Goal: Information Seeking & Learning: Learn about a topic

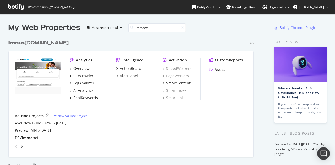
scroll to position [364, 245]
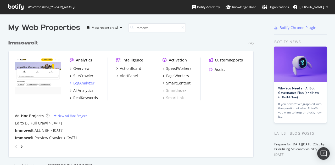
type input "immowe"
click at [87, 82] on div "LogAnalyzer" at bounding box center [83, 82] width 21 height 5
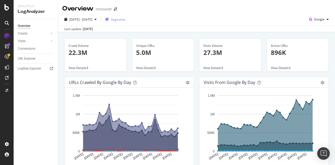
click at [125, 20] on span "Segments" at bounding box center [118, 19] width 15 height 4
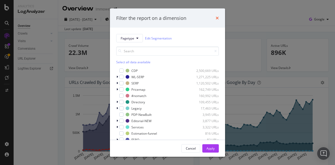
click at [217, 18] on icon "times" at bounding box center [216, 18] width 3 height 4
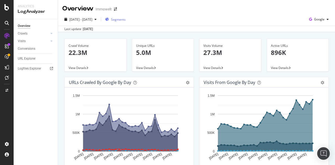
click at [125, 18] on span "Segments" at bounding box center [118, 19] width 15 height 4
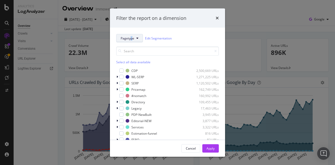
drag, startPoint x: 130, startPoint y: 42, endPoint x: 132, endPoint y: 39, distance: 3.9
click at [132, 39] on div "Pagetype Edit Segmentation Select all data available CDP 2,500,669 URLs WL-SERP…" at bounding box center [167, 97] width 102 height 127
click at [132, 39] on span "Pagetype" at bounding box center [127, 38] width 14 height 4
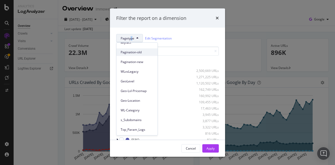
scroll to position [61, 0]
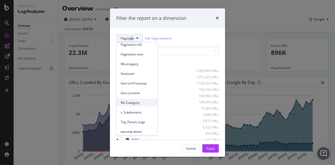
click at [137, 102] on span "WL-Category" at bounding box center [136, 102] width 33 height 5
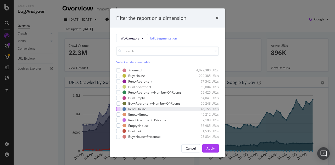
click at [119, 111] on div "modal" at bounding box center [118, 109] width 4 height 4
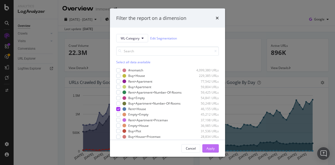
click at [211, 148] on div "Apply" at bounding box center [210, 148] width 8 height 4
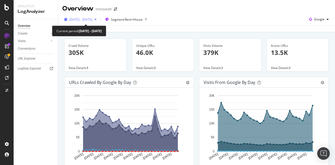
click at [91, 19] on span "[DATE] - [DATE]" at bounding box center [80, 19] width 23 height 4
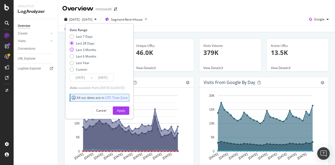
click at [83, 49] on div "Last 3 Months" at bounding box center [86, 50] width 20 height 4
type input "[DATE]"
click at [125, 107] on div "Apply" at bounding box center [121, 111] width 8 height 8
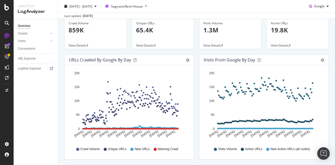
scroll to position [24, 0]
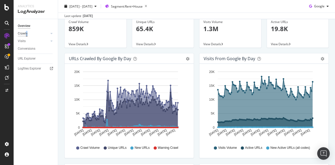
drag, startPoint x: 27, startPoint y: 30, endPoint x: 25, endPoint y: 32, distance: 2.8
click at [25, 32] on div "Crawls" at bounding box center [38, 34] width 40 height 8
click at [25, 32] on div "Crawls" at bounding box center [23, 33] width 10 height 5
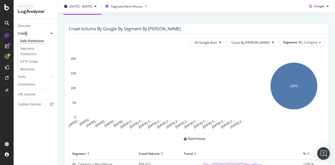
scroll to position [43, 0]
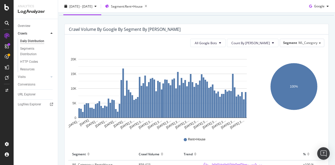
click at [261, 133] on div "Rent+House" at bounding box center [196, 138] width 260 height 13
click at [137, 6] on span "Segment: Rent+House" at bounding box center [127, 6] width 32 height 4
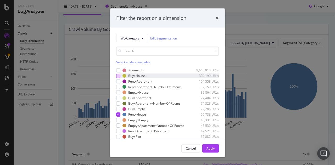
click at [119, 76] on div "modal" at bounding box center [118, 76] width 4 height 4
click at [118, 74] on icon "modal" at bounding box center [118, 75] width 2 height 3
click at [118, 94] on div "modal" at bounding box center [118, 92] width 4 height 4
click at [119, 116] on icon "modal" at bounding box center [118, 114] width 2 height 3
click at [209, 147] on div "Apply" at bounding box center [210, 148] width 8 height 4
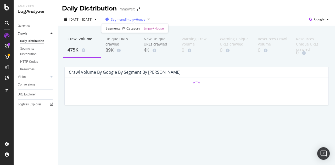
click at [137, 19] on span "Segment: Empty+House" at bounding box center [128, 19] width 34 height 4
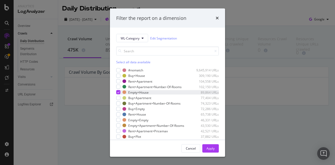
click at [117, 94] on icon "modal" at bounding box center [118, 92] width 2 height 3
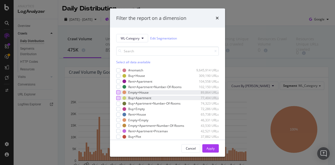
click at [120, 100] on div "modal" at bounding box center [118, 98] width 4 height 4
click at [211, 147] on div "Apply" at bounding box center [210, 148] width 8 height 4
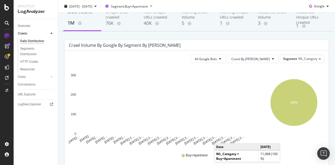
scroll to position [27, 0]
